Goal: Task Accomplishment & Management: Manage account settings

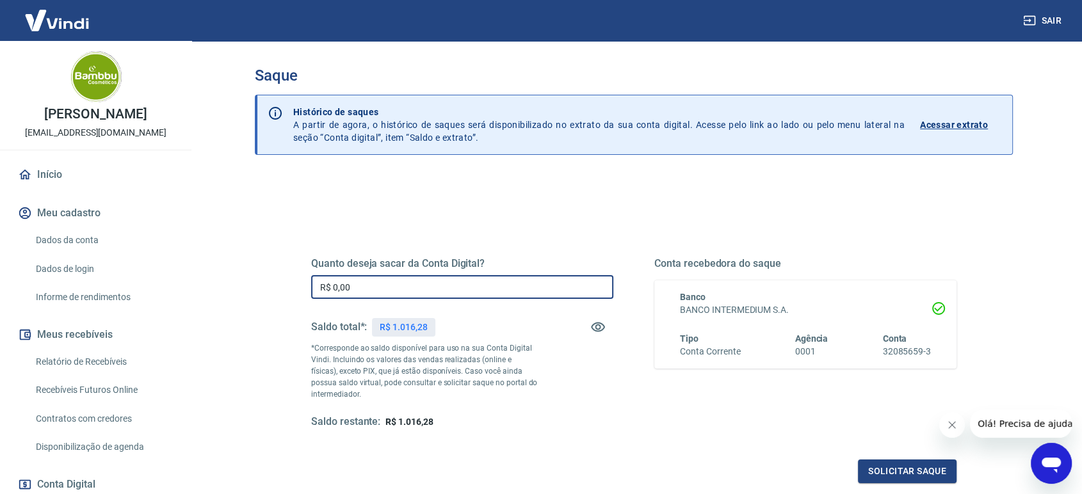
drag, startPoint x: 334, startPoint y: 289, endPoint x: 503, endPoint y: 301, distance: 169.5
click at [502, 301] on div "Quanto deseja sacar da Conta Digital? R$ 0,00 ​ Saldo total*: R$ 1.016,28 *Corr…" at bounding box center [462, 343] width 302 height 172
type input "R$ 1.016,28"
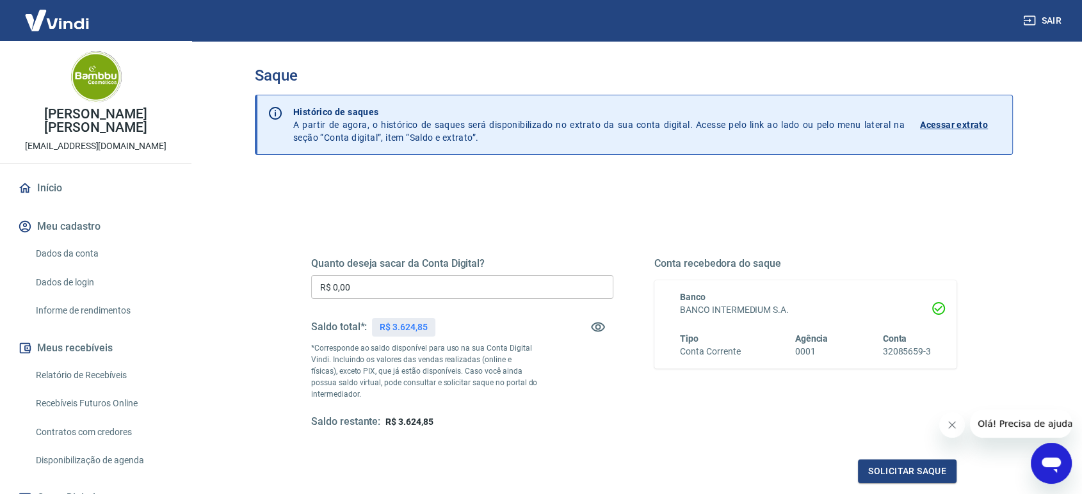
click at [362, 285] on input "R$ 0,00" at bounding box center [462, 287] width 302 height 24
click at [409, 291] on input "R$ 0,00" at bounding box center [462, 287] width 302 height 24
